Goal: Check status: Check status

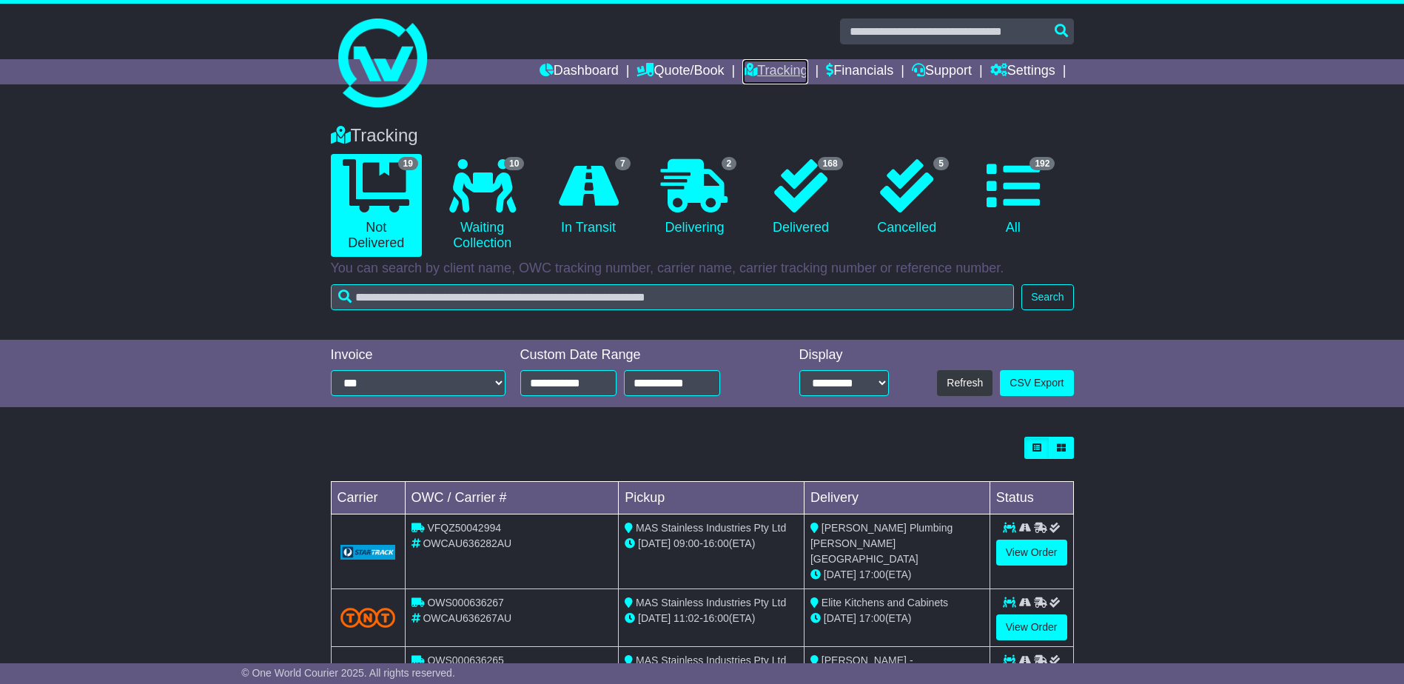
click at [788, 61] on link "Tracking" at bounding box center [775, 71] width 65 height 25
click at [774, 73] on link "Tracking" at bounding box center [775, 71] width 65 height 25
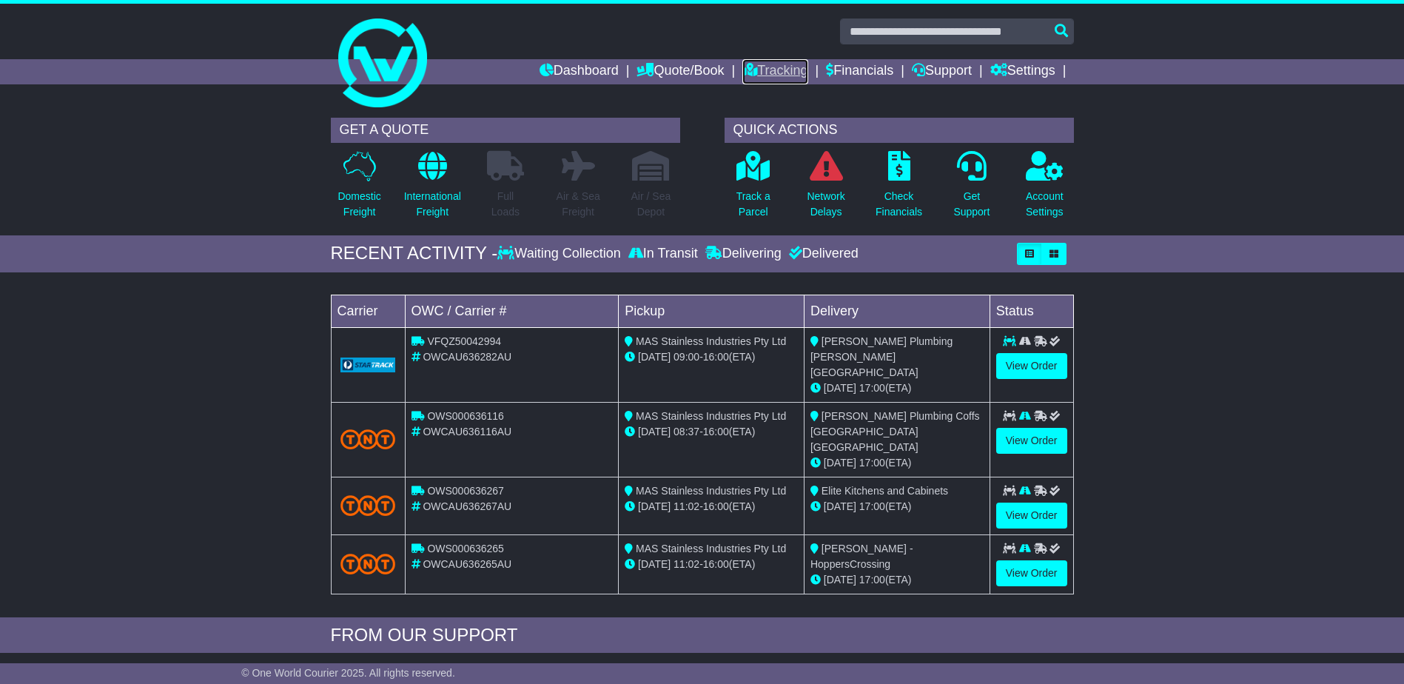
click at [778, 74] on link "Tracking" at bounding box center [775, 71] width 65 height 25
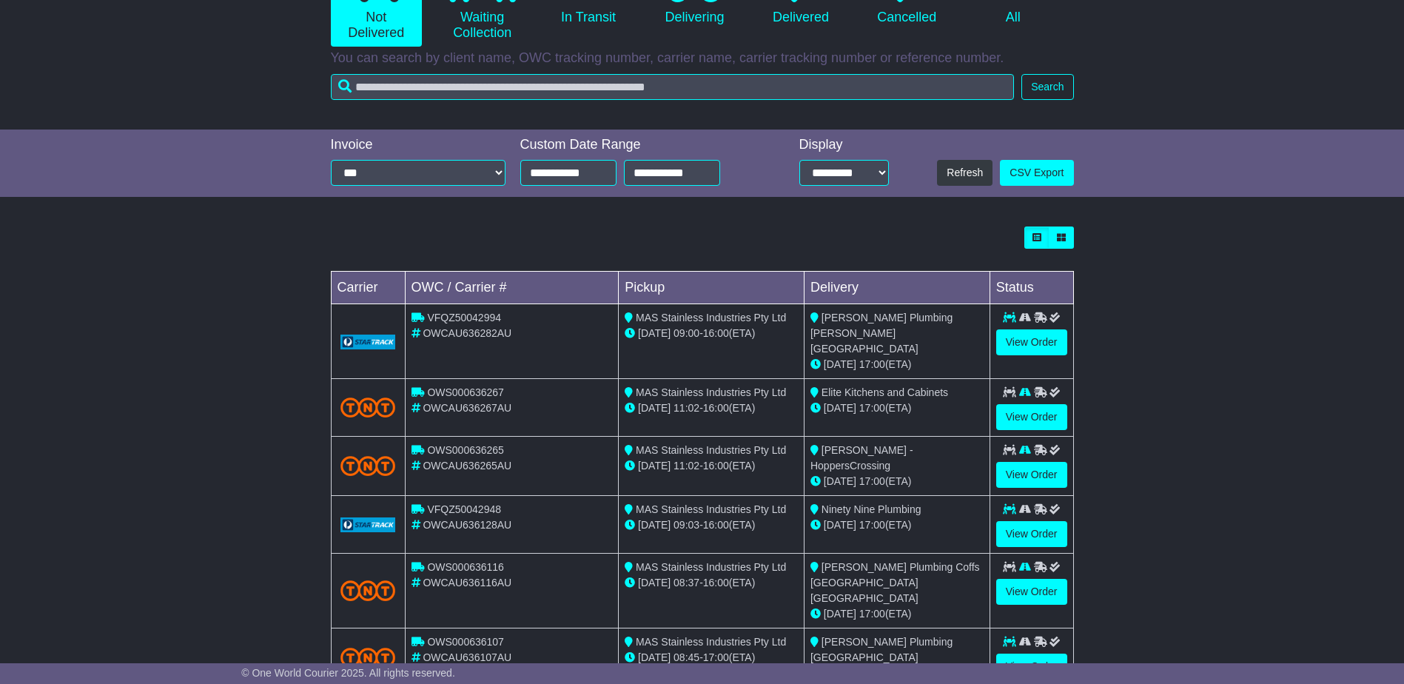
scroll to position [296, 0]
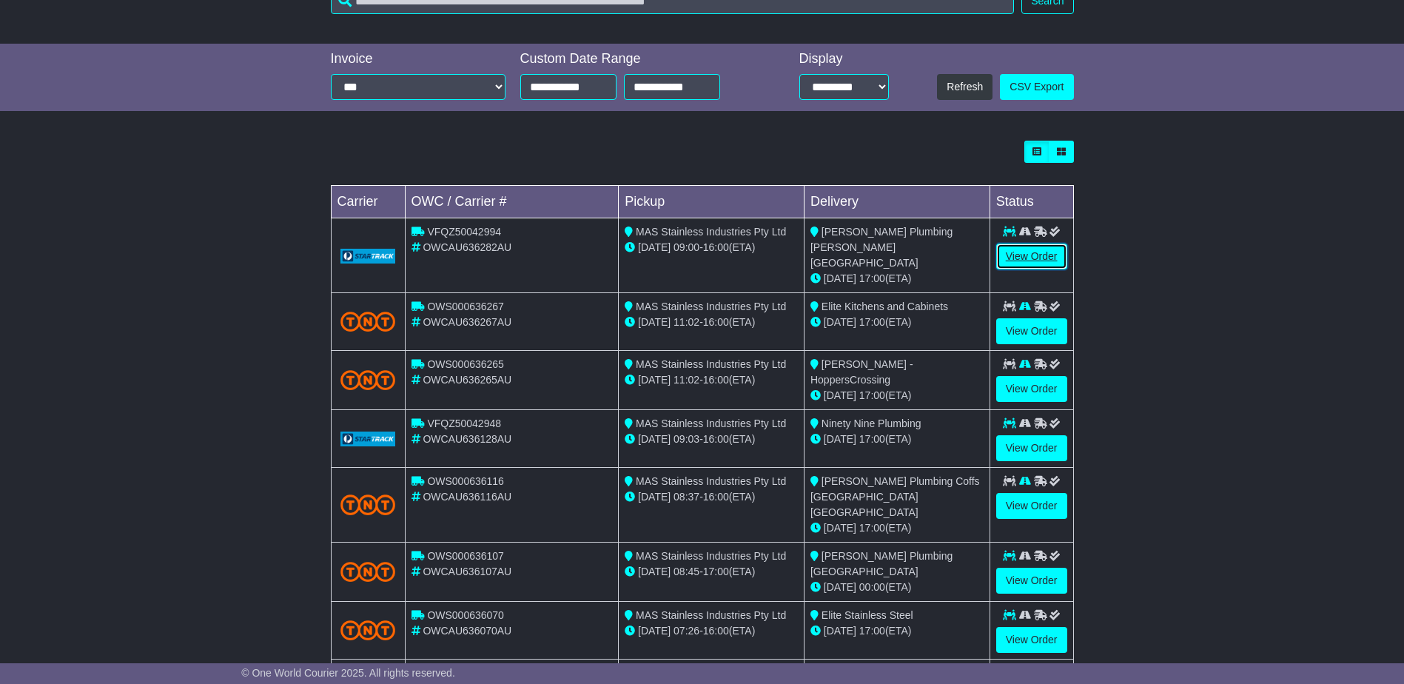
click at [1044, 248] on link "View Order" at bounding box center [1031, 257] width 71 height 26
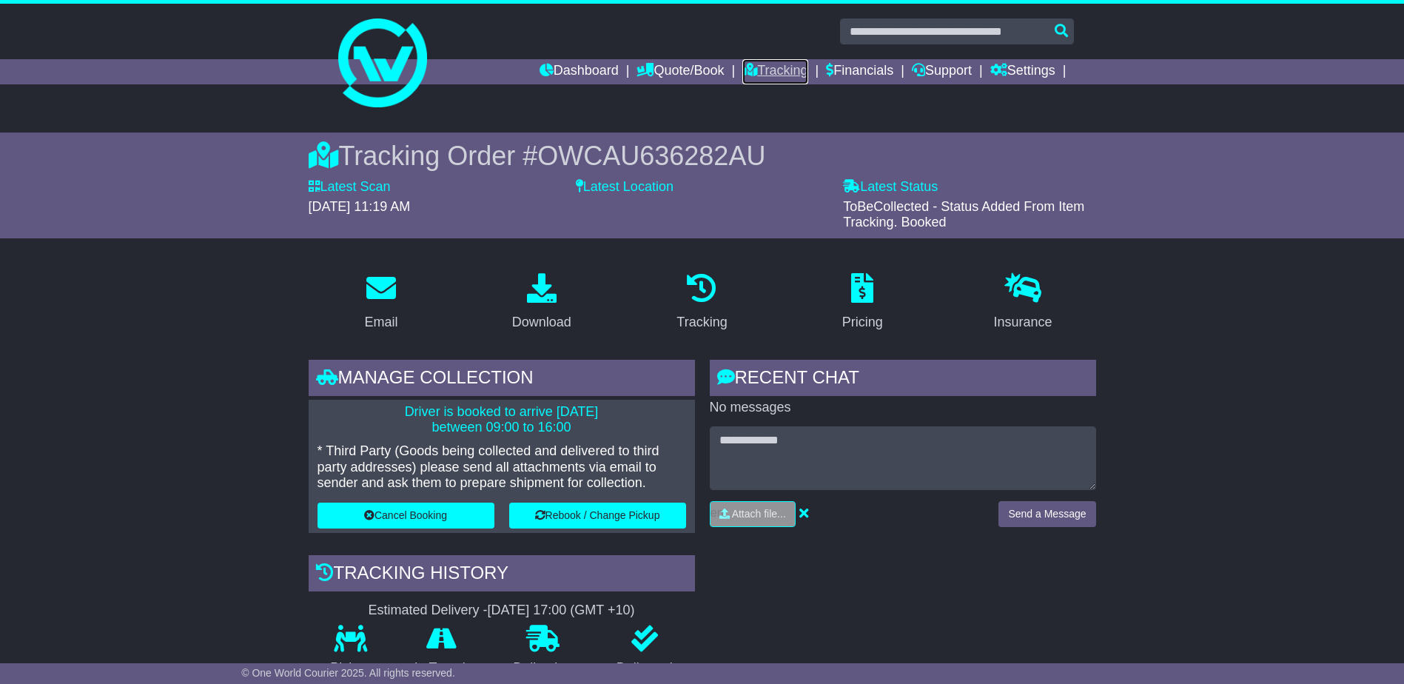
click at [743, 69] on icon at bounding box center [750, 69] width 15 height 13
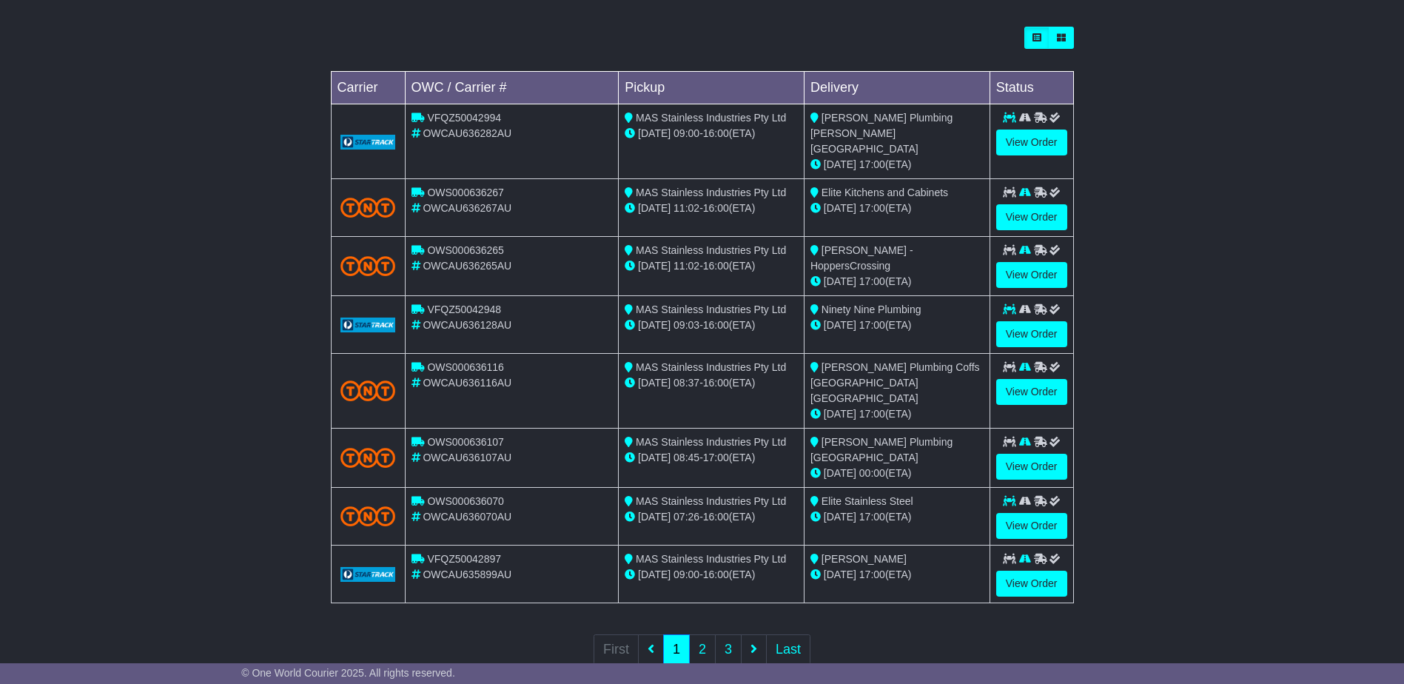
scroll to position [412, 0]
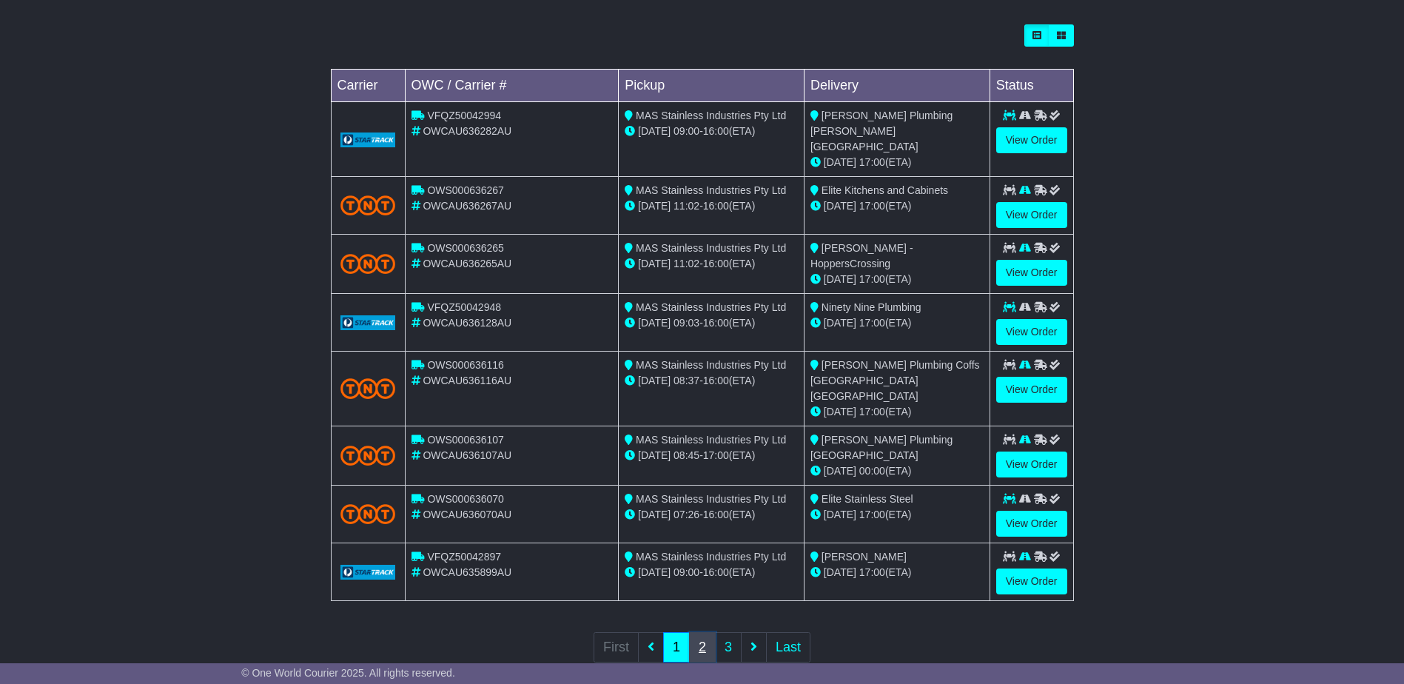
click at [697, 632] on link "2" at bounding box center [702, 647] width 27 height 30
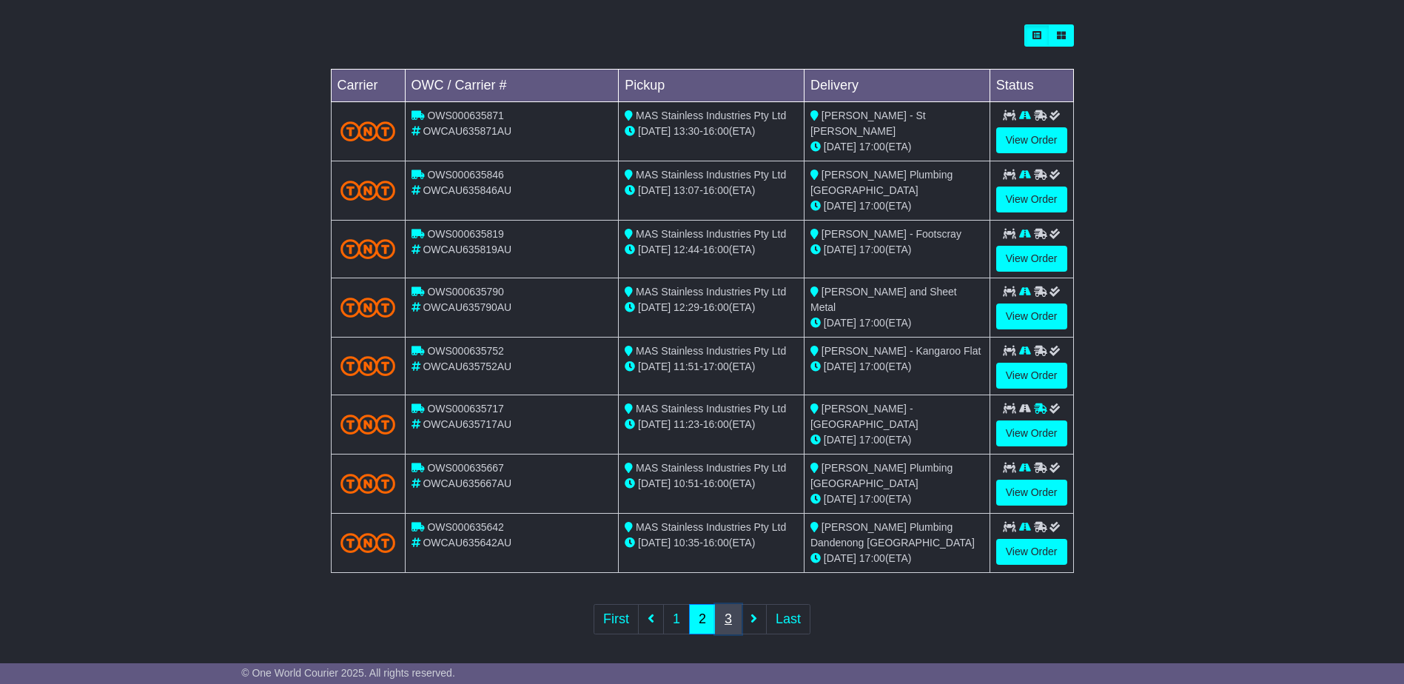
click at [728, 606] on link "3" at bounding box center [728, 619] width 27 height 30
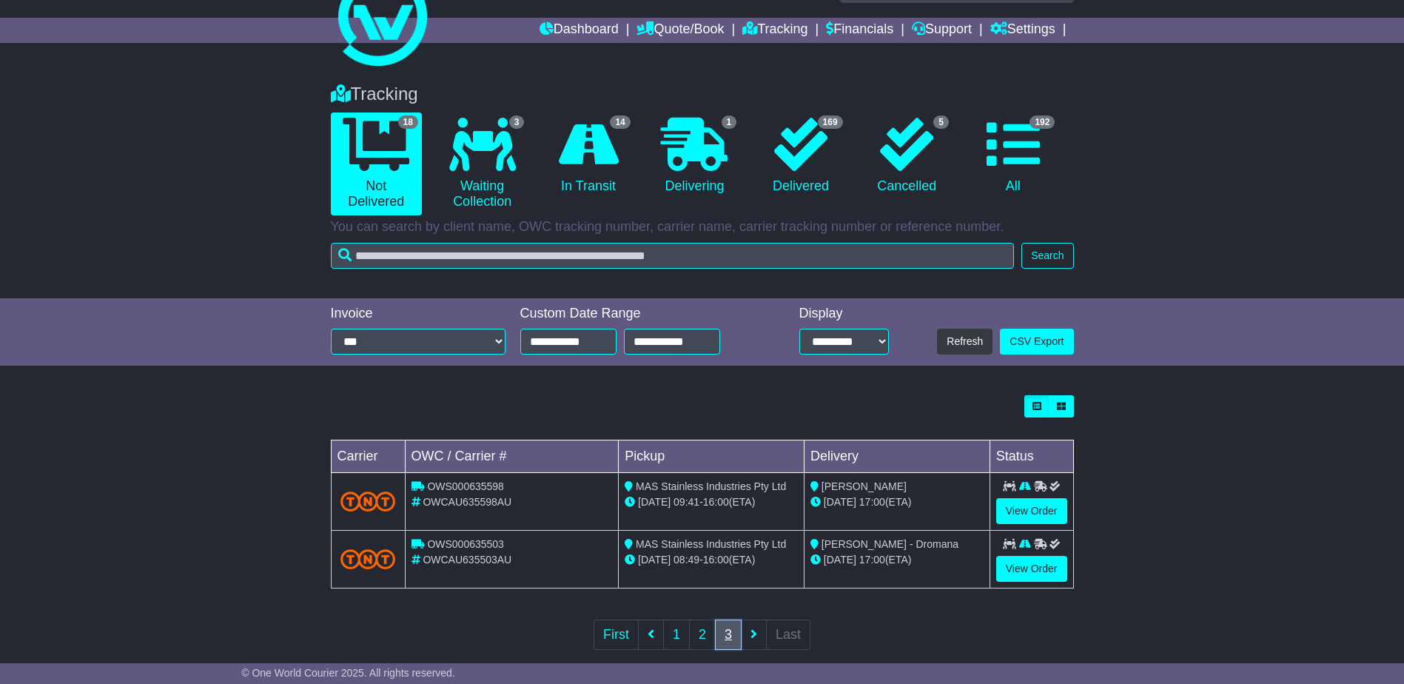
scroll to position [64, 0]
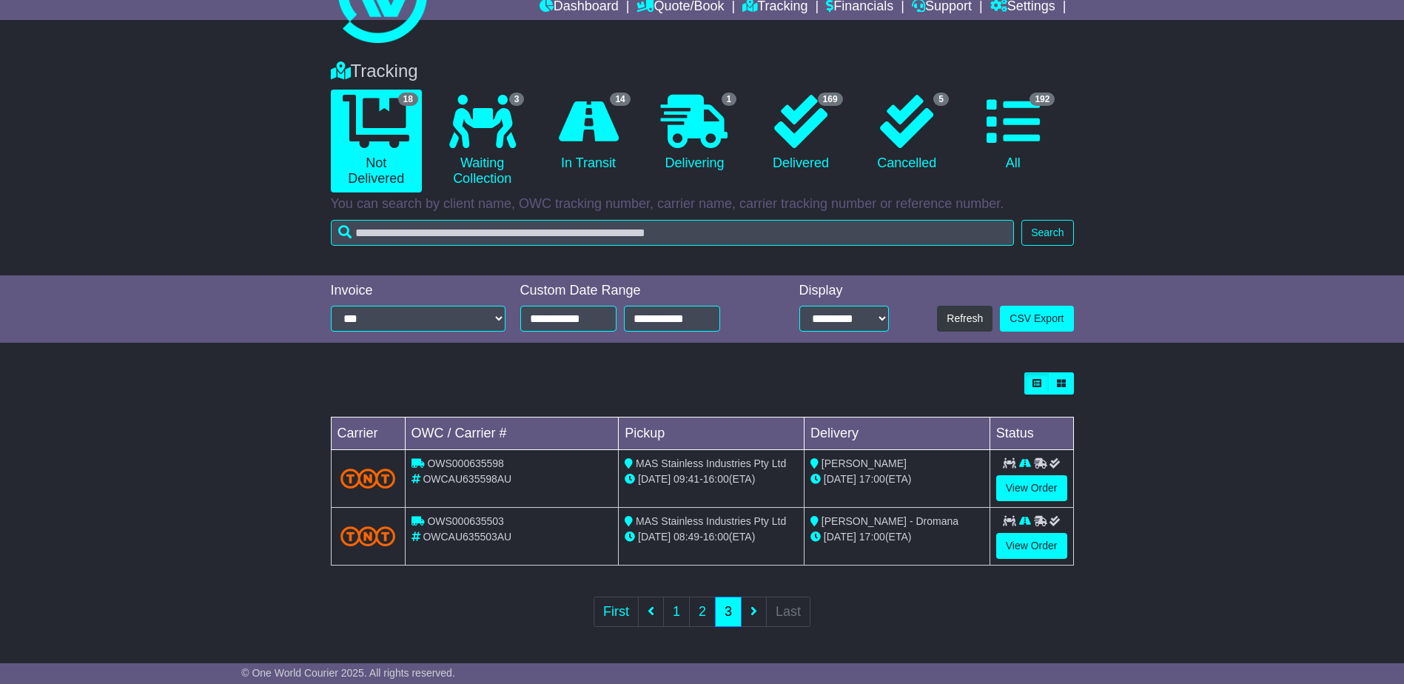
click at [751, 606] on ul "First 1 2 3 Last" at bounding box center [702, 612] width 217 height 30
click at [704, 606] on link "2" at bounding box center [702, 612] width 27 height 30
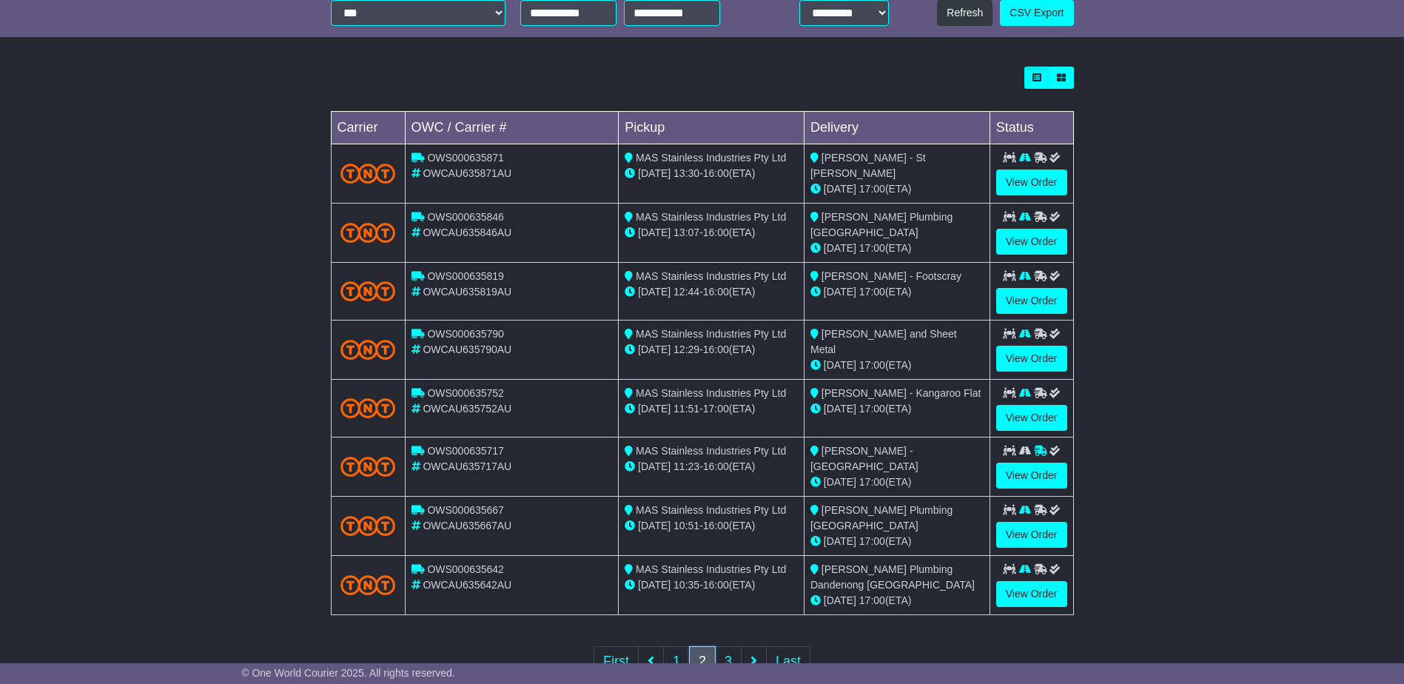
scroll to position [412, 0]
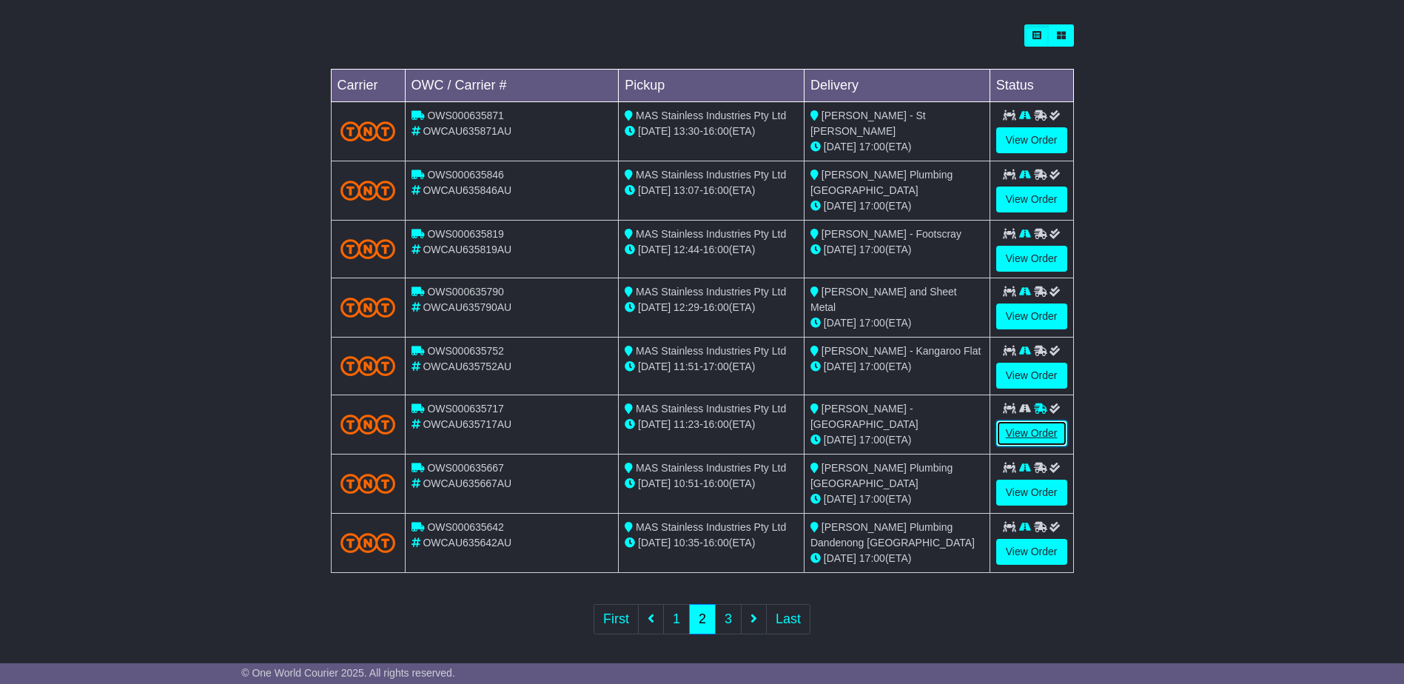
click at [1036, 429] on link "View Order" at bounding box center [1031, 434] width 71 height 26
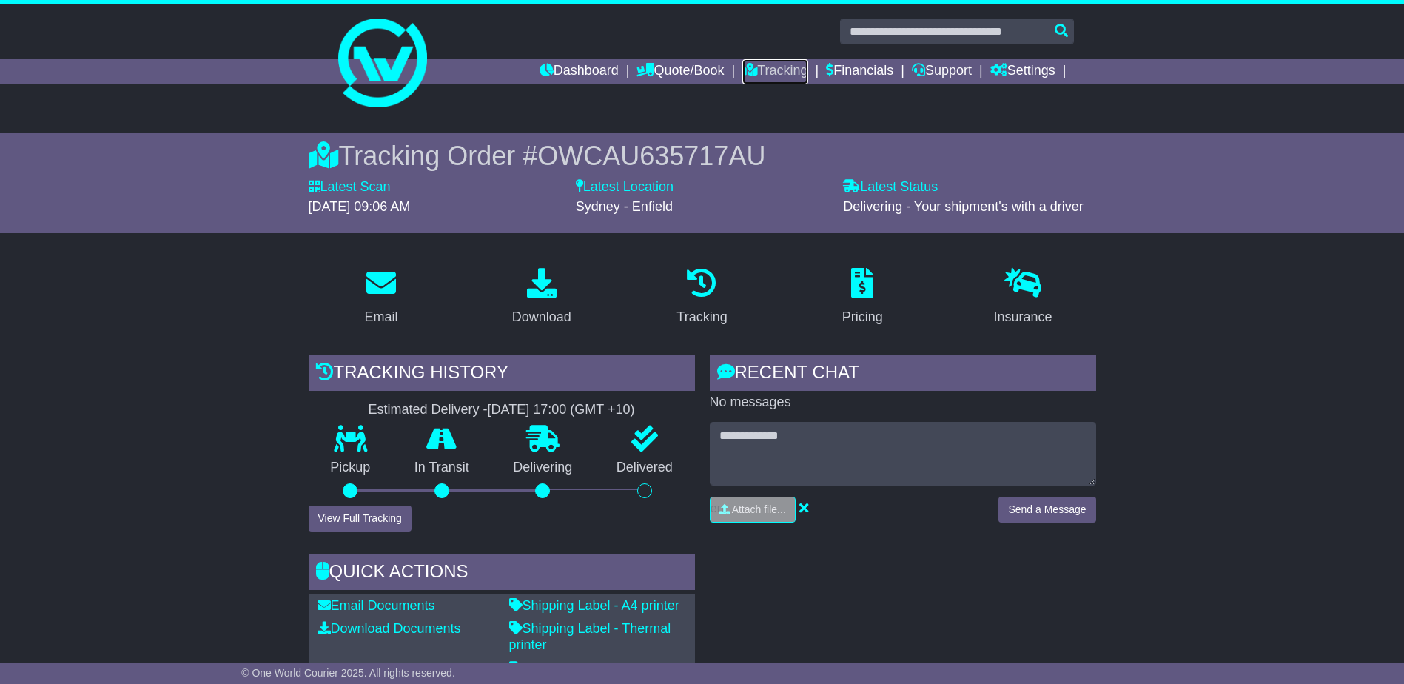
click at [771, 74] on link "Tracking" at bounding box center [775, 71] width 65 height 25
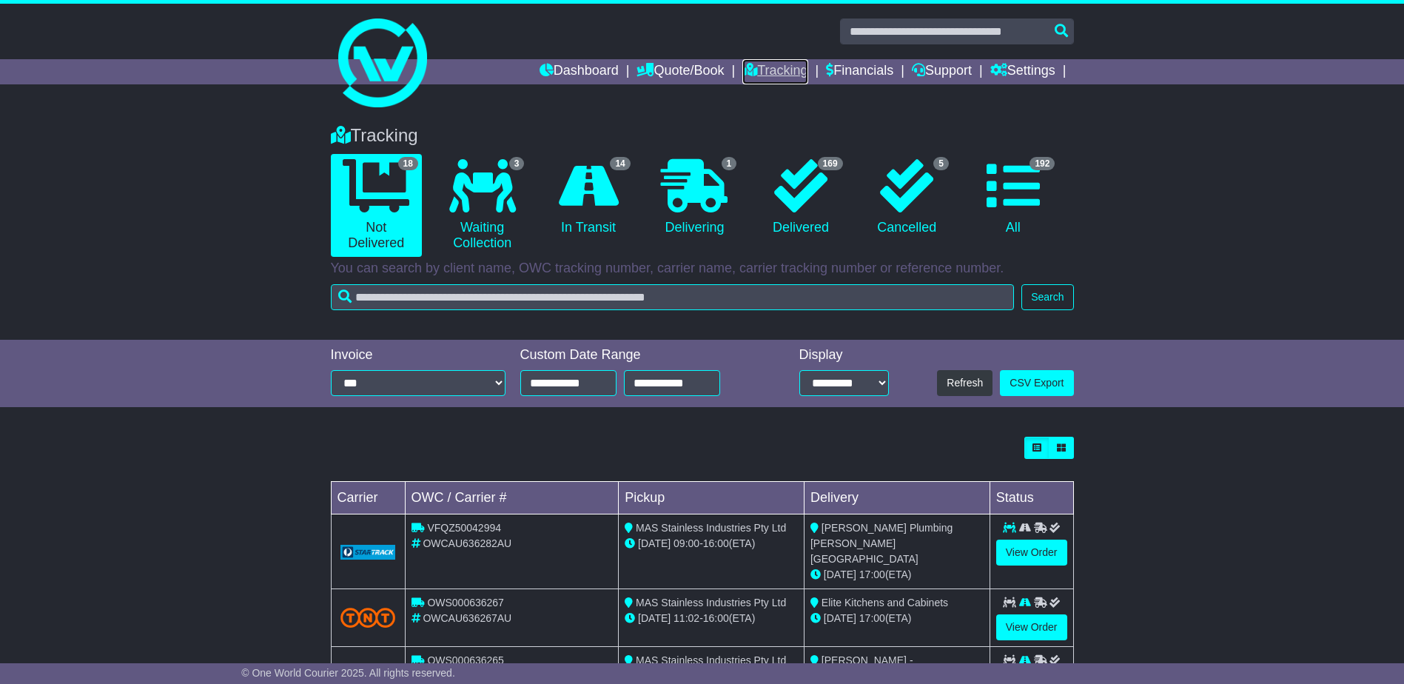
click at [760, 70] on link "Tracking" at bounding box center [775, 71] width 65 height 25
click at [785, 68] on link "Tracking" at bounding box center [775, 71] width 65 height 25
